Goal: Find specific page/section: Find specific page/section

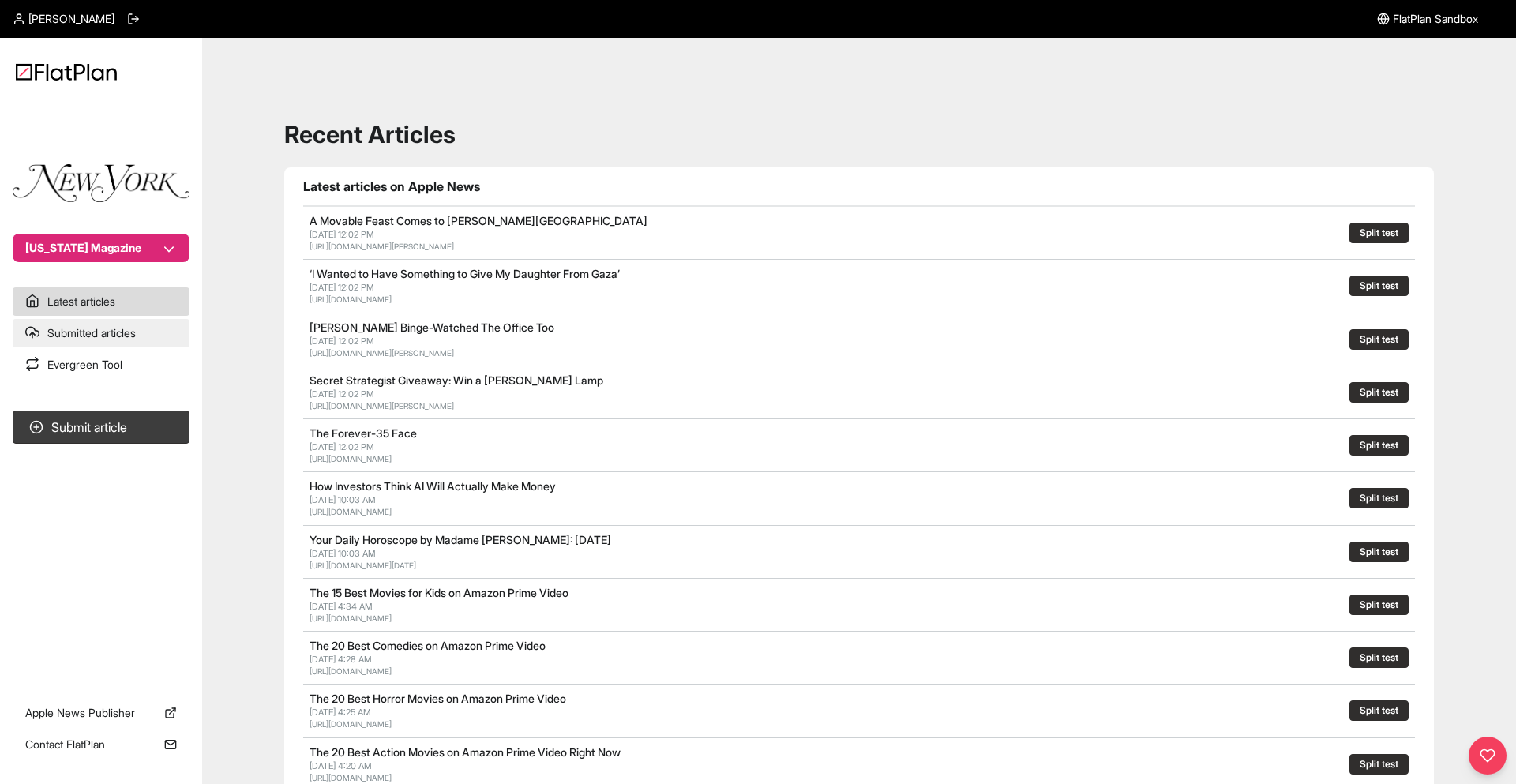
click at [172, 323] on link "Submitted articles" at bounding box center [100, 333] width 177 height 29
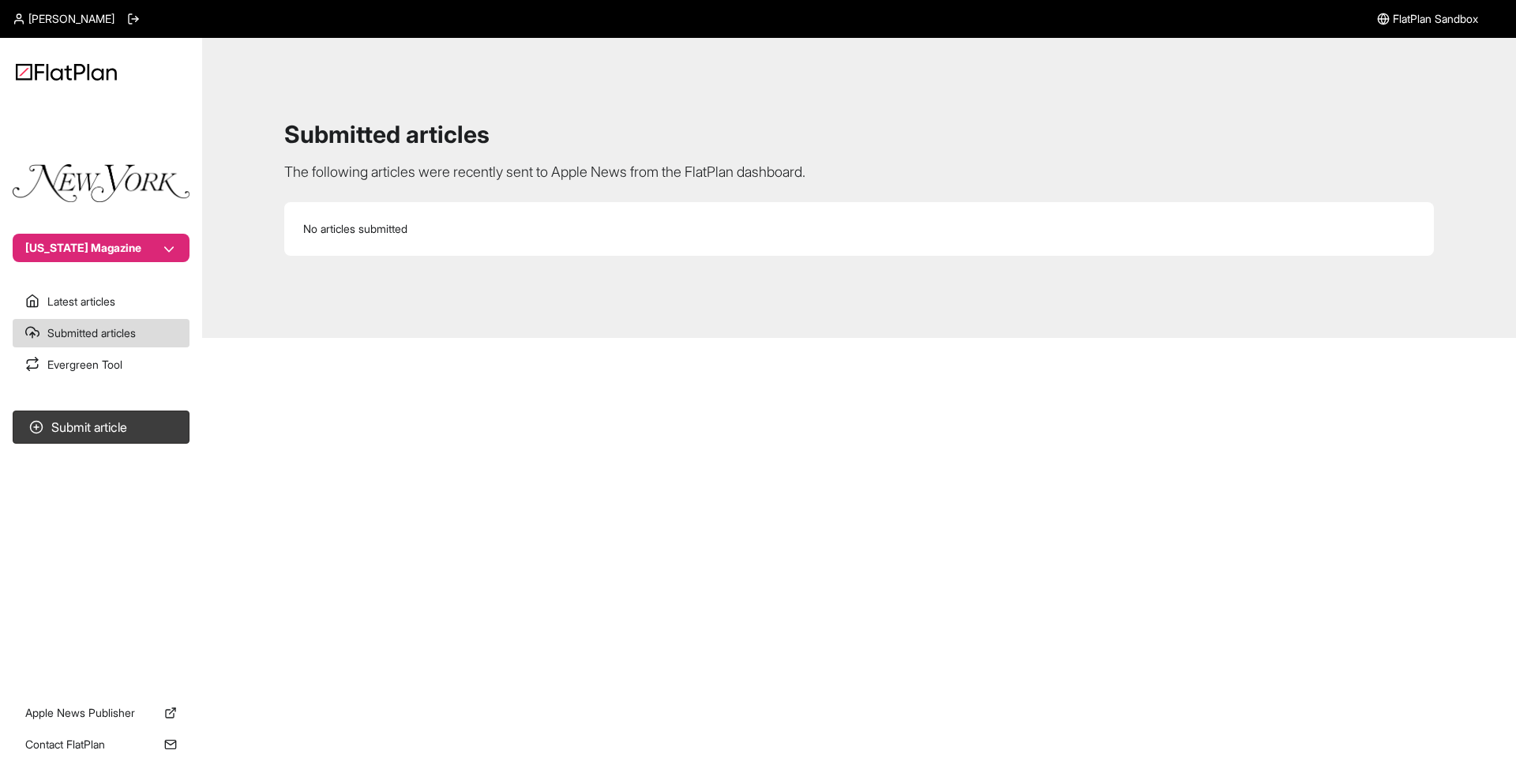
click at [144, 273] on nav "[US_STATE] Magazine Latest articles Submitted articles Evergreen Tool Submit ar…" at bounding box center [101, 392] width 202 height 784
click at [147, 261] on button "[US_STATE] Magazine" at bounding box center [100, 247] width 177 height 29
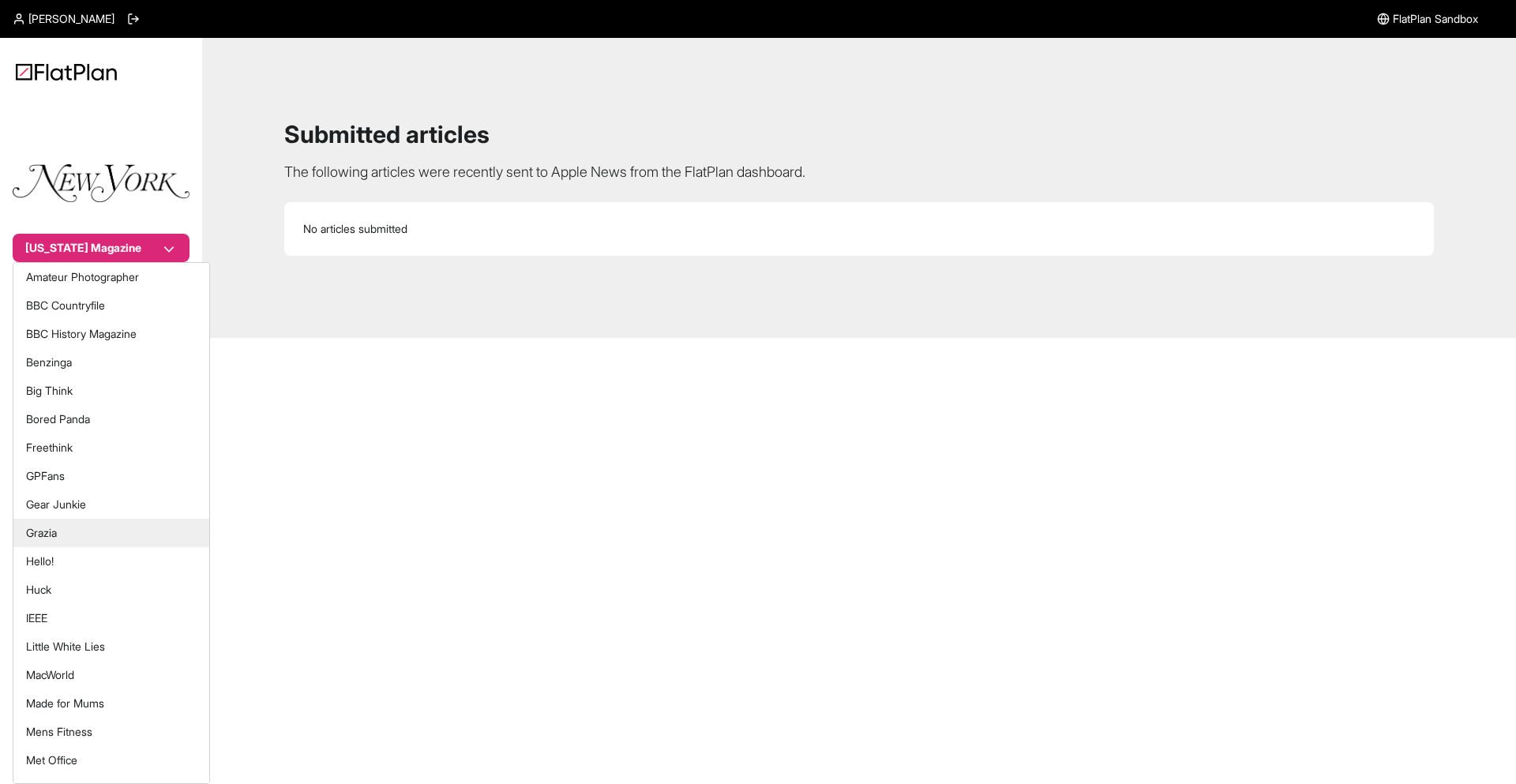
scroll to position [389, 0]
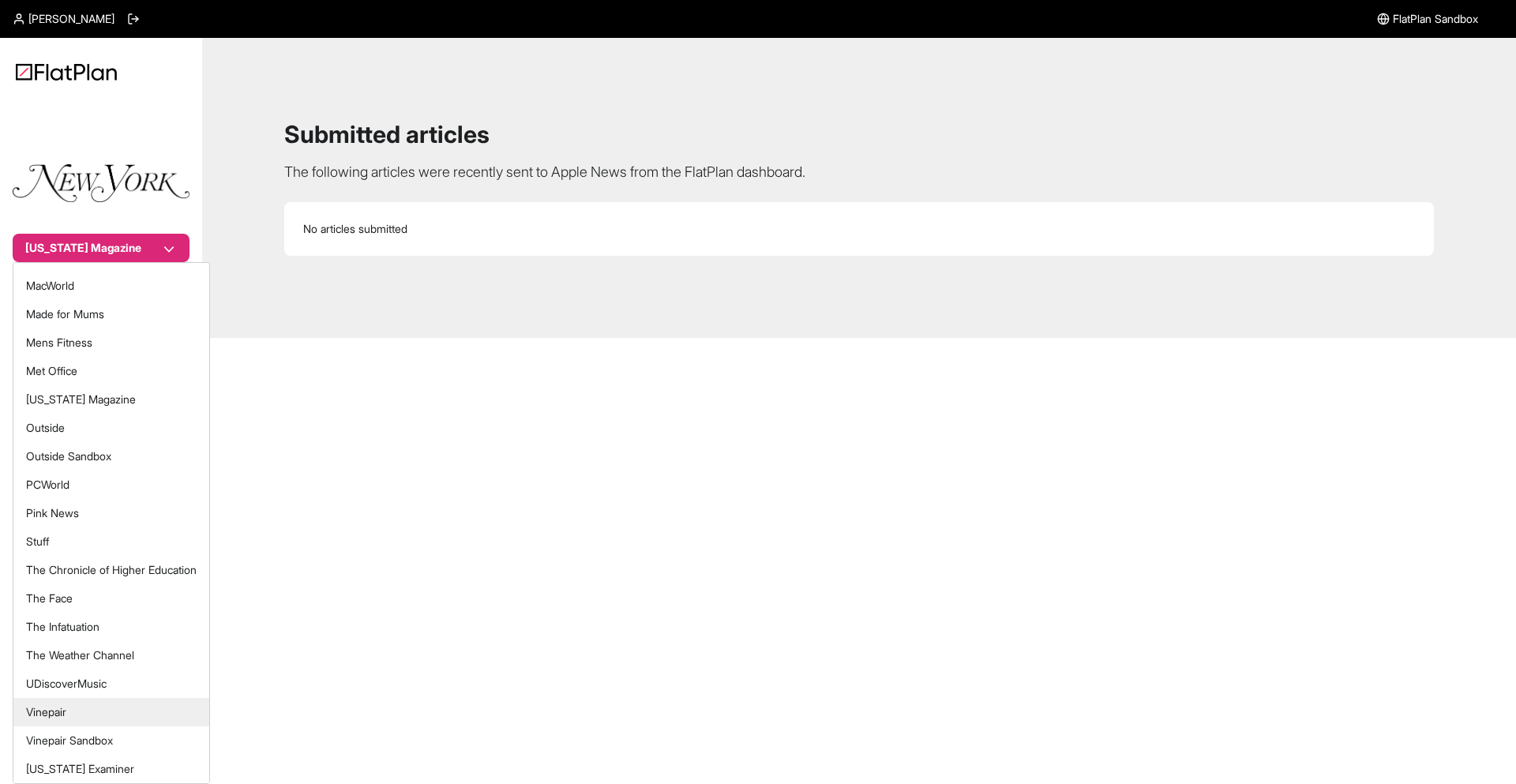
click at [65, 708] on button "Vinepair" at bounding box center [111, 712] width 196 height 29
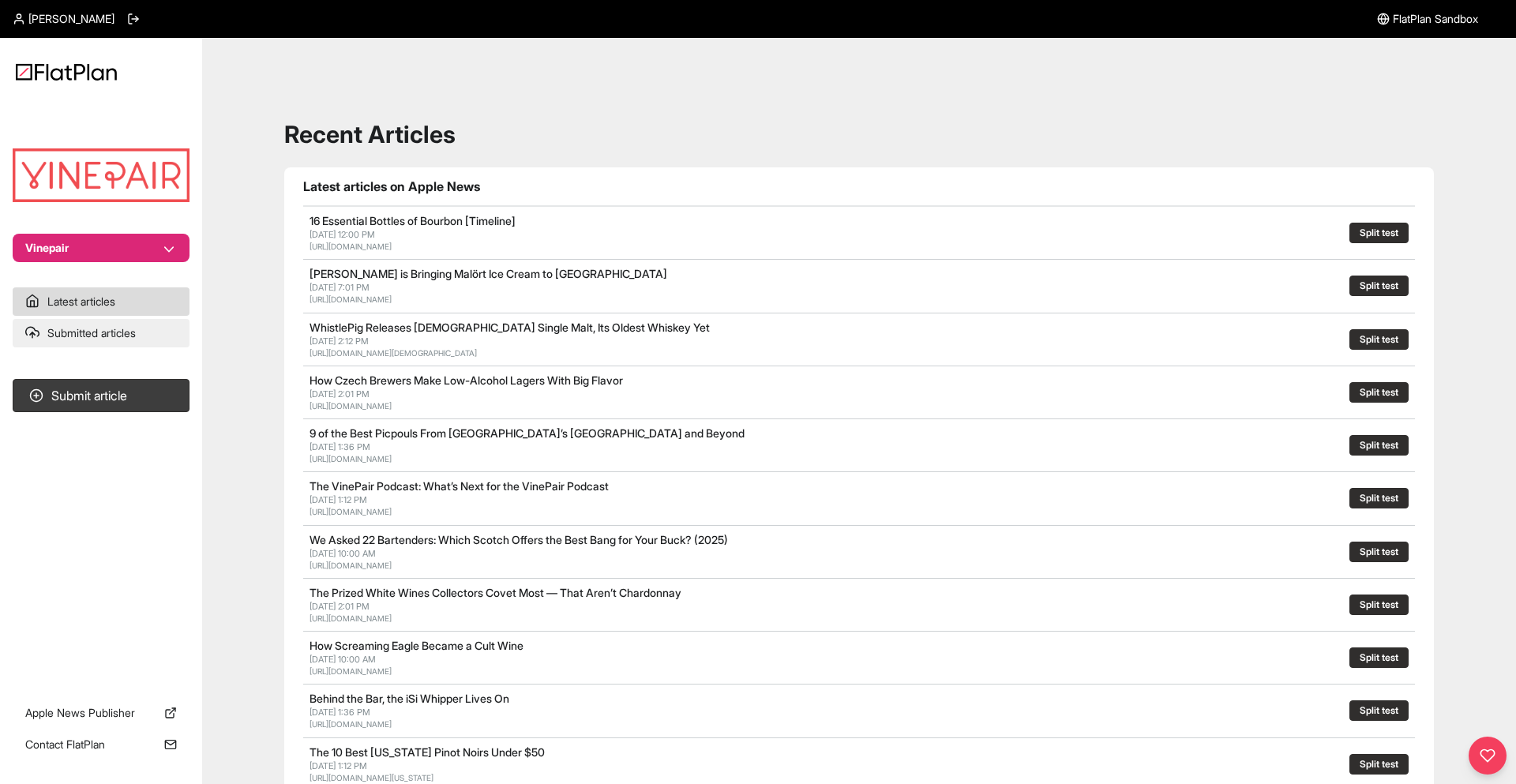
click at [78, 335] on link "Submitted articles" at bounding box center [100, 333] width 177 height 29
